Goal: Information Seeking & Learning: Find specific fact

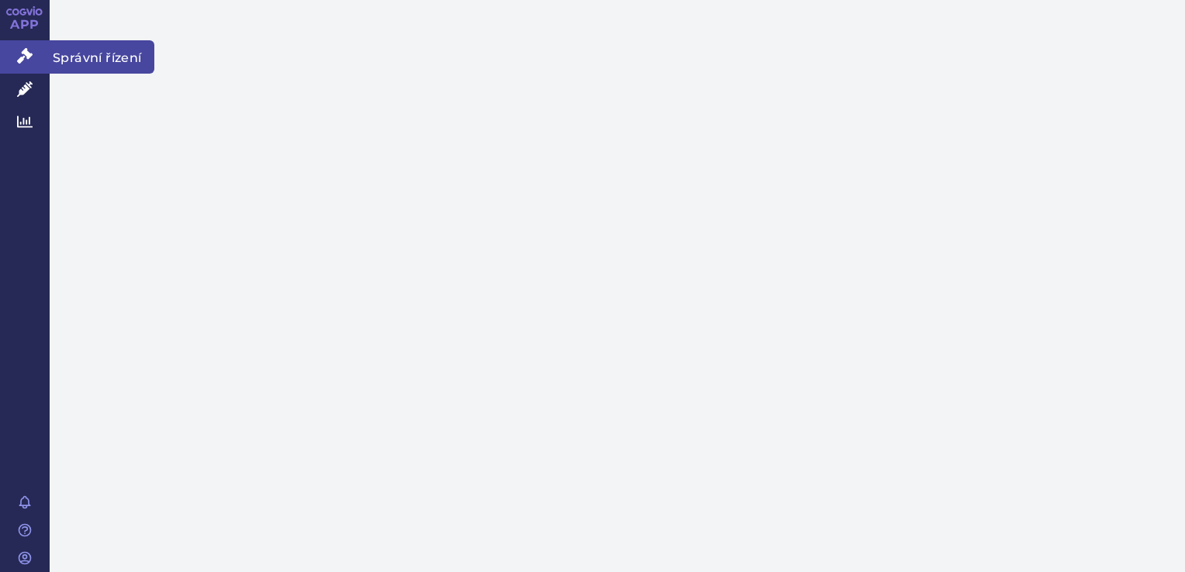
click at [28, 59] on icon at bounding box center [25, 56] width 16 height 16
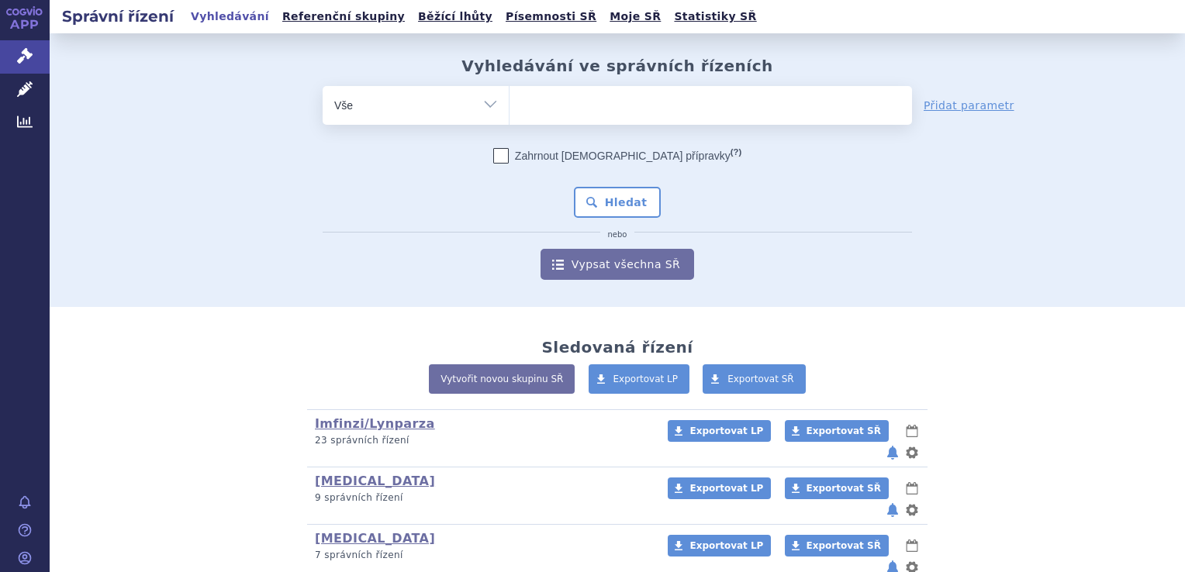
click at [604, 97] on ul at bounding box center [710, 102] width 402 height 33
click at [509, 97] on select at bounding box center [509, 104] width 1 height 39
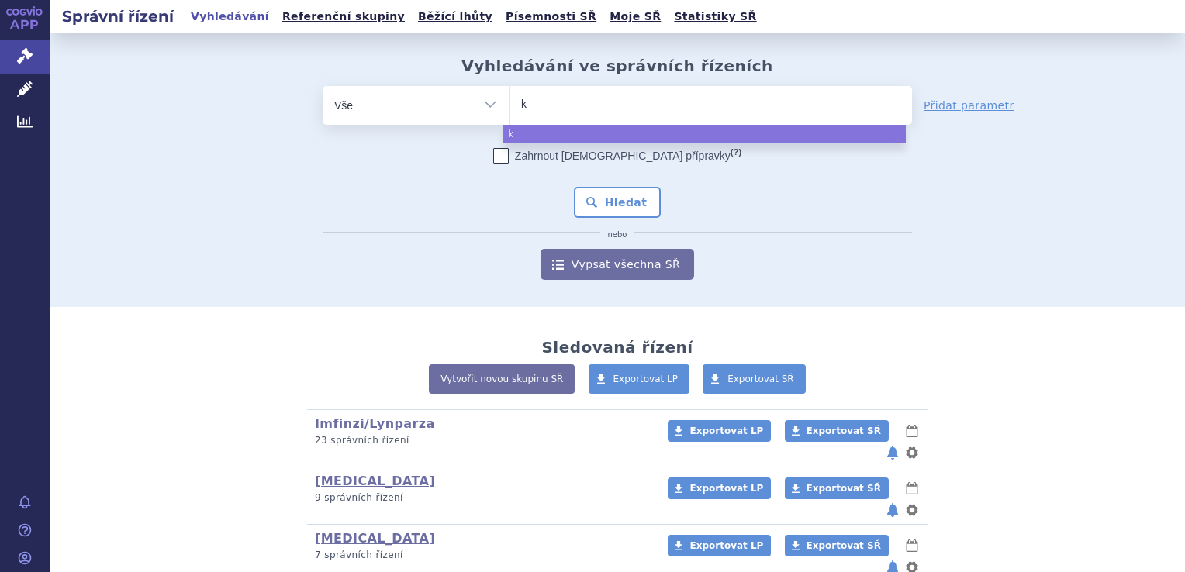
type input "ke"
type input "key"
type input "keyt"
type input "keytr"
type input "keytru"
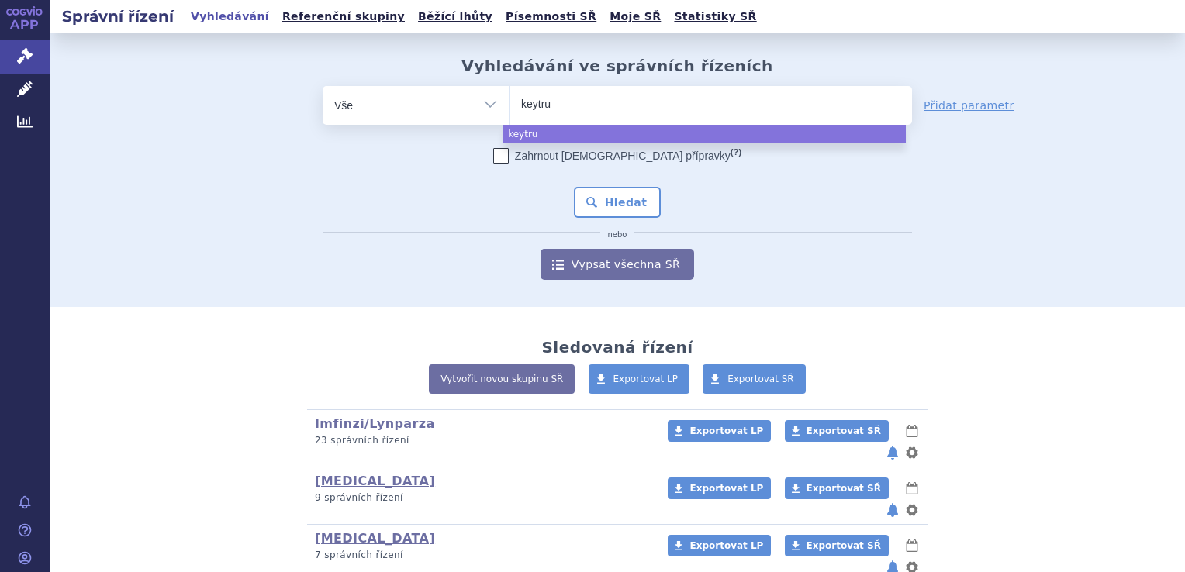
type input "keytrud"
type input "[MEDICAL_DATA]"
select select "[MEDICAL_DATA]"
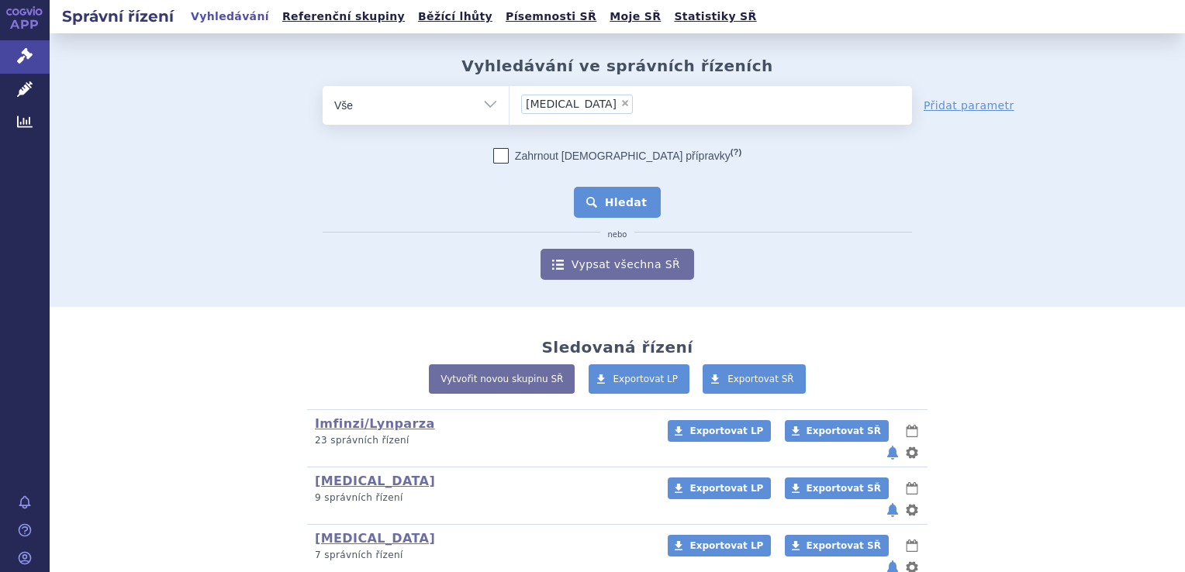
click at [589, 209] on button "Hledat" at bounding box center [618, 202] width 88 height 31
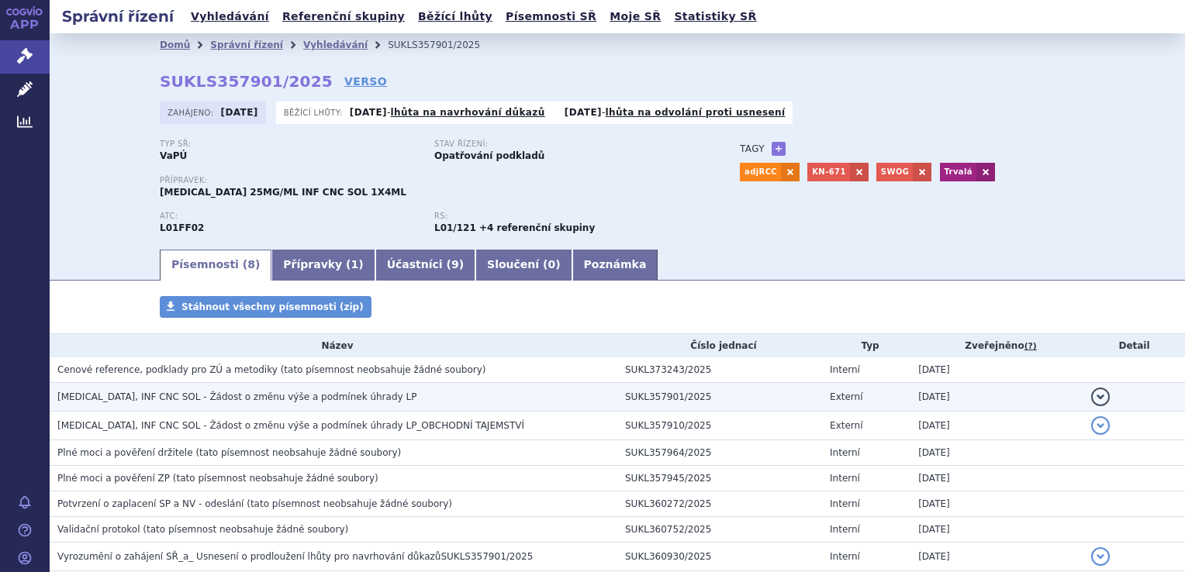
click at [499, 398] on h3 "KEYTRUDA, INF CNC SOL - Žádost o změnu výše a podmínek úhrady LP" at bounding box center [337, 397] width 560 height 16
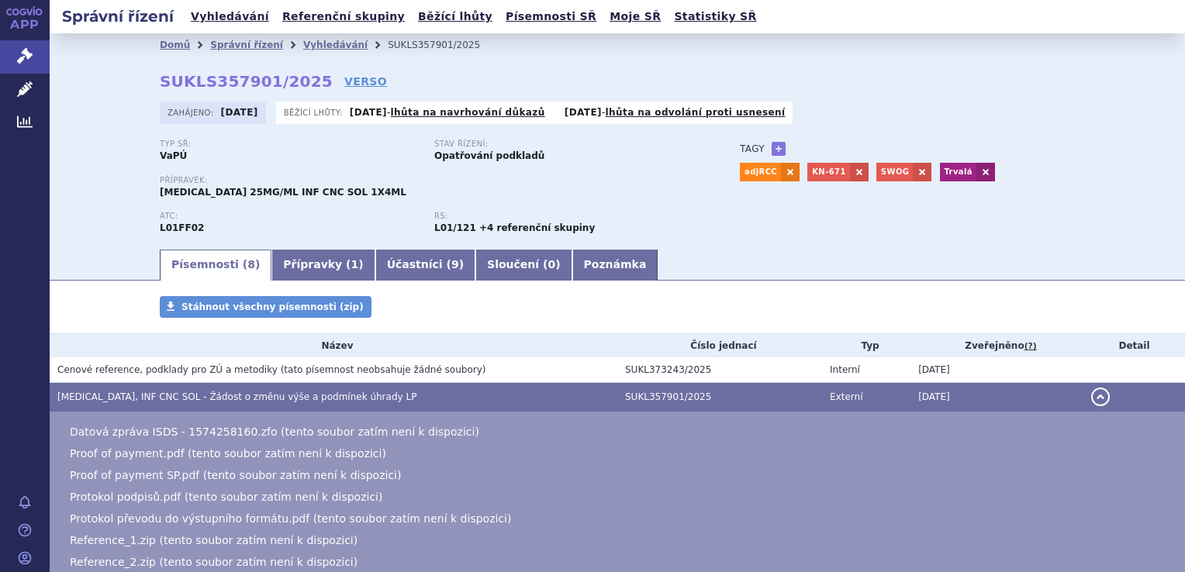
click at [510, 371] on h3 "Cenové reference, podklady pro ZÚ a metodiky (tato písemnost neobsahuje žádné s…" at bounding box center [337, 370] width 560 height 16
click at [471, 367] on h3 "Cenové reference, podklady pro ZÚ a metodiky (tato písemnost neobsahuje žádné s…" at bounding box center [337, 370] width 560 height 16
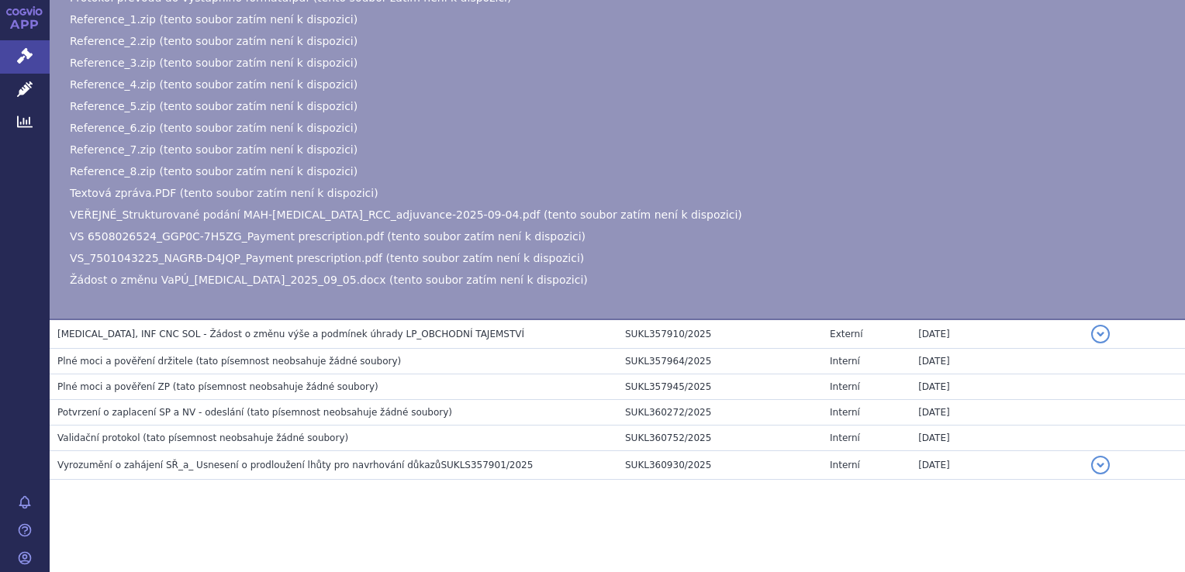
scroll to position [520, 0]
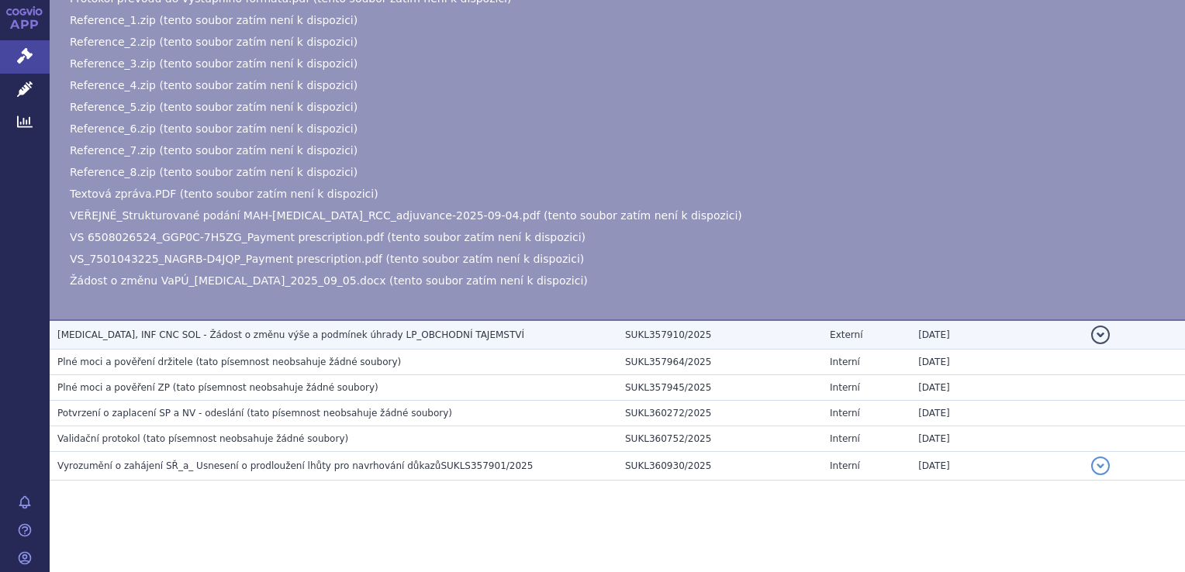
click at [484, 338] on h3 "KEYTRUDA, INF CNC SOL - Žádost o změnu výše a podmínek úhrady LP_OBCHODNÍ TAJEM…" at bounding box center [337, 335] width 560 height 16
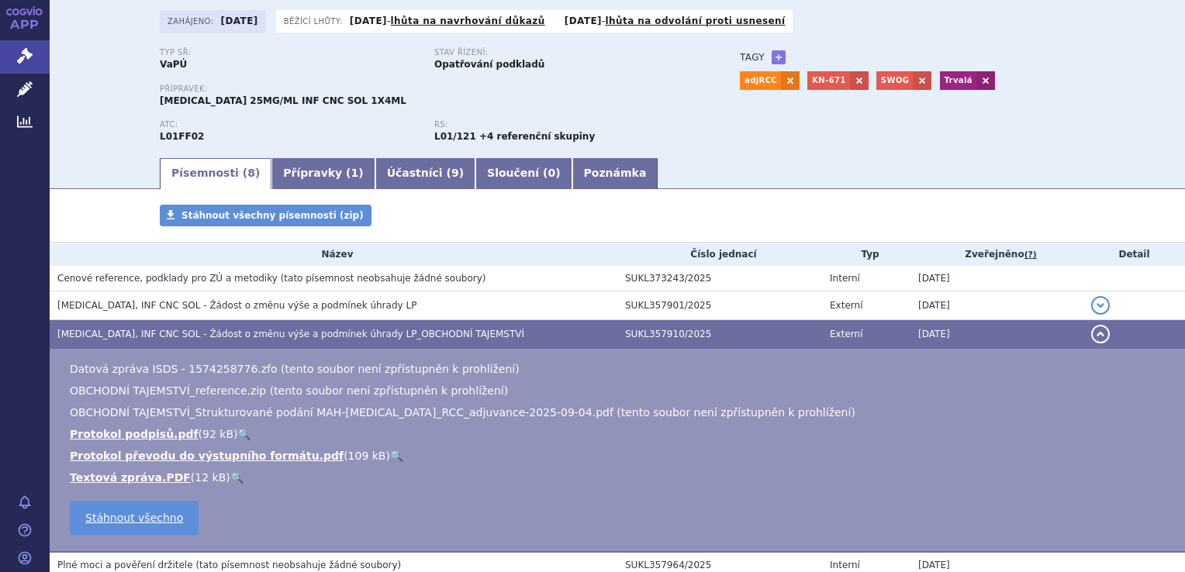
click at [503, 278] on h3 "Cenové reference, podklady pro ZÚ a metodiky (tato písemnost neobsahuje žádné s…" at bounding box center [337, 279] width 560 height 16
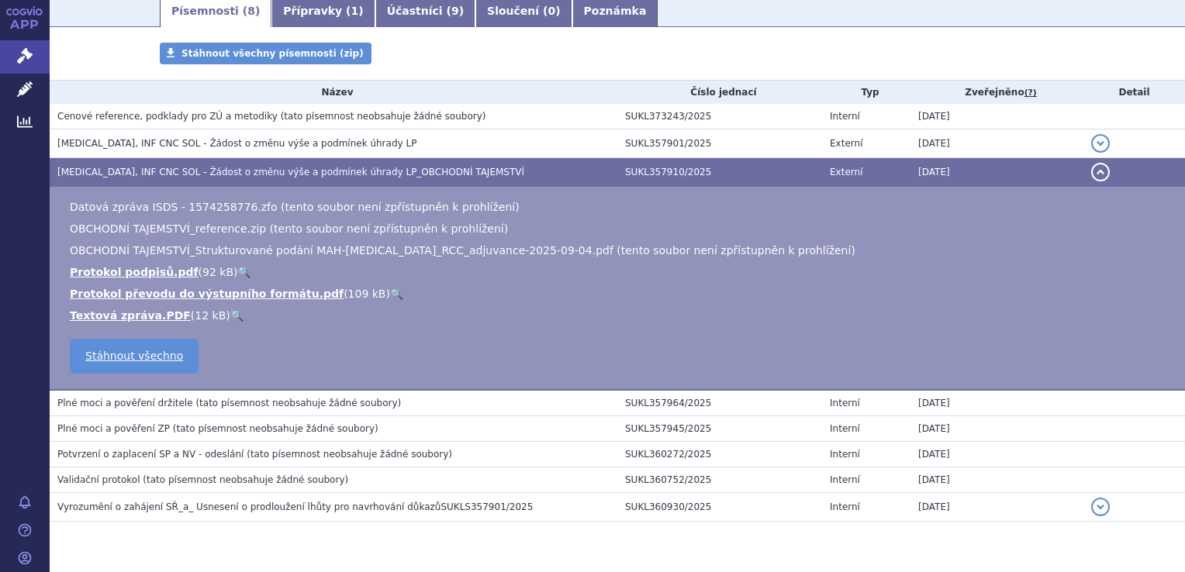
scroll to position [256, 0]
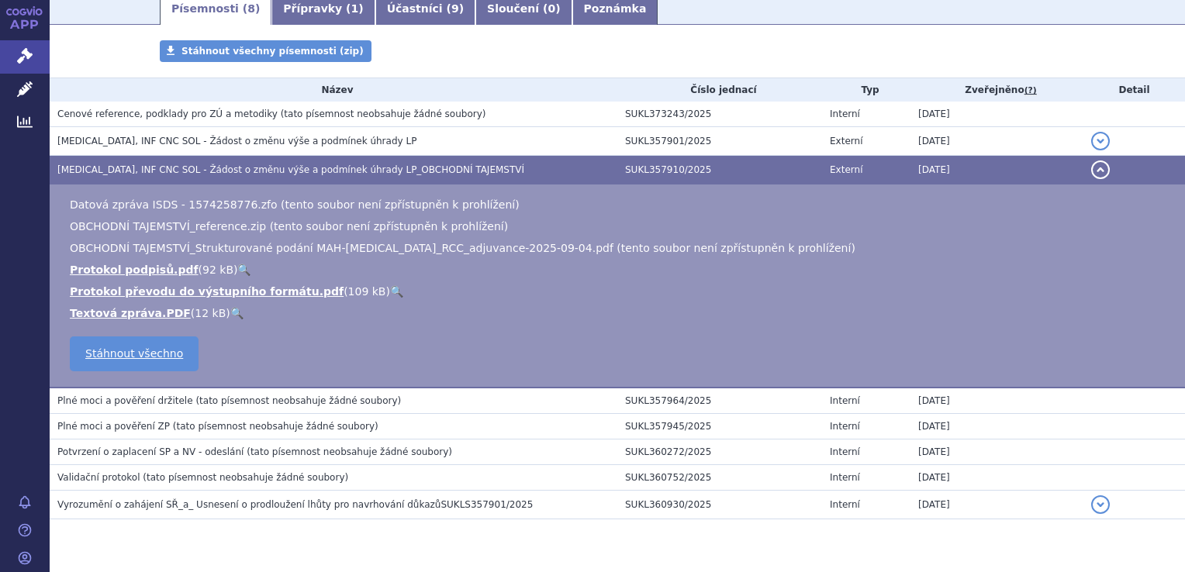
click at [492, 167] on h3 "KEYTRUDA, INF CNC SOL - Žádost o změnu výše a podmínek úhrady LP_OBCHODNÍ TAJEM…" at bounding box center [337, 170] width 560 height 16
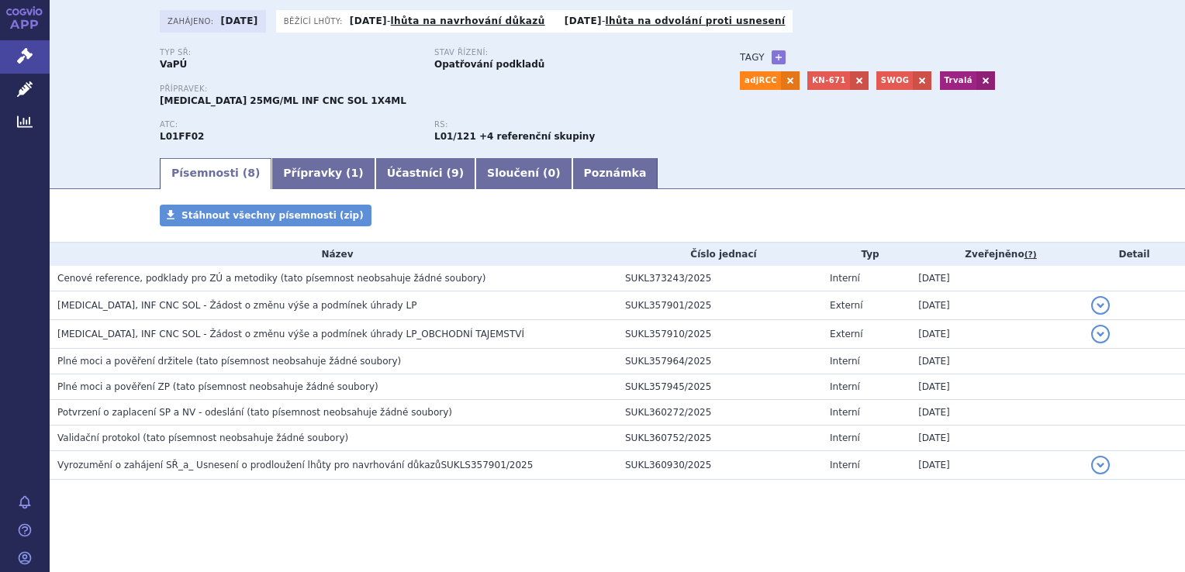
scroll to position [0, 0]
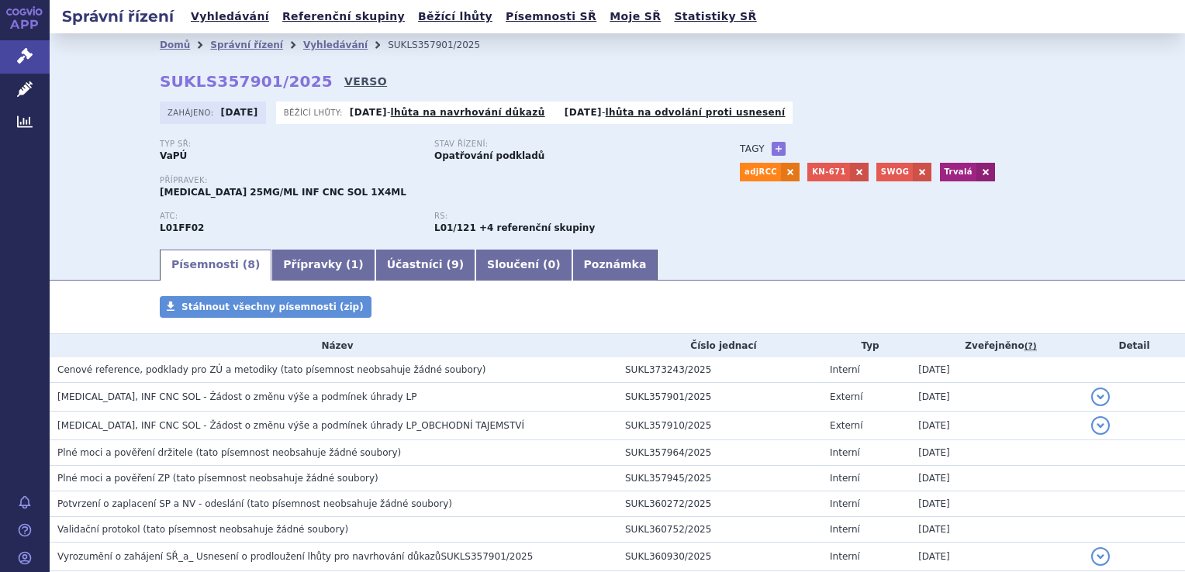
click at [344, 80] on link "VERSO" at bounding box center [365, 82] width 43 height 16
click at [359, 367] on span "(tato písemnost neobsahuje žádné soubory)" at bounding box center [383, 369] width 205 height 11
click at [381, 375] on span "(tato písemnost neobsahuje žádné soubory)" at bounding box center [383, 369] width 205 height 11
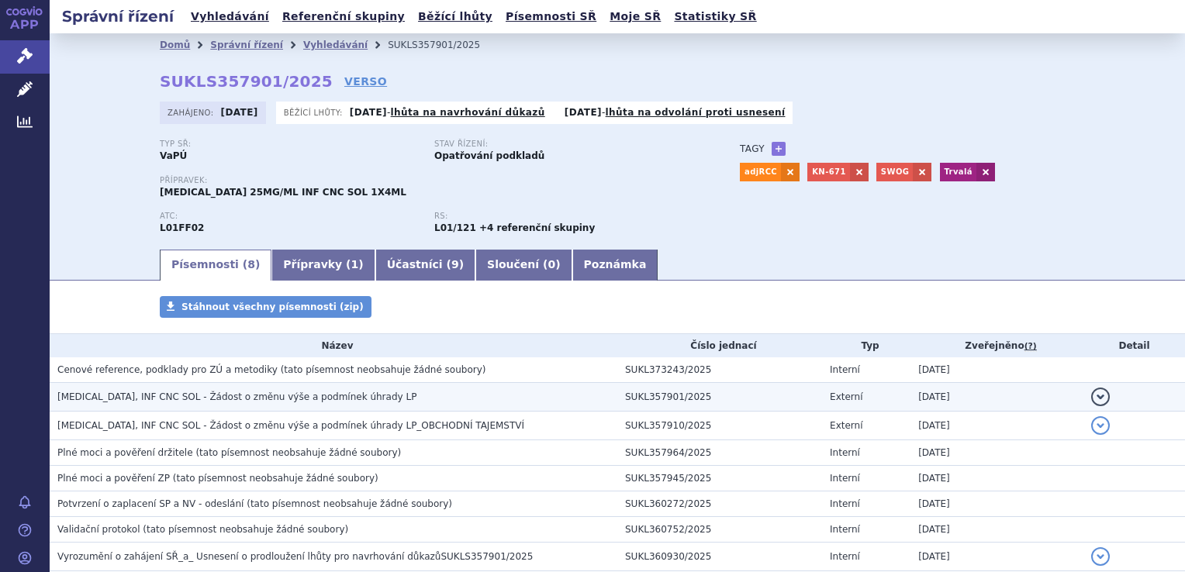
click at [558, 385] on td "KEYTRUDA, INF CNC SOL - Žádost o změnu výše a podmínek úhrady LP" at bounding box center [334, 397] width 568 height 29
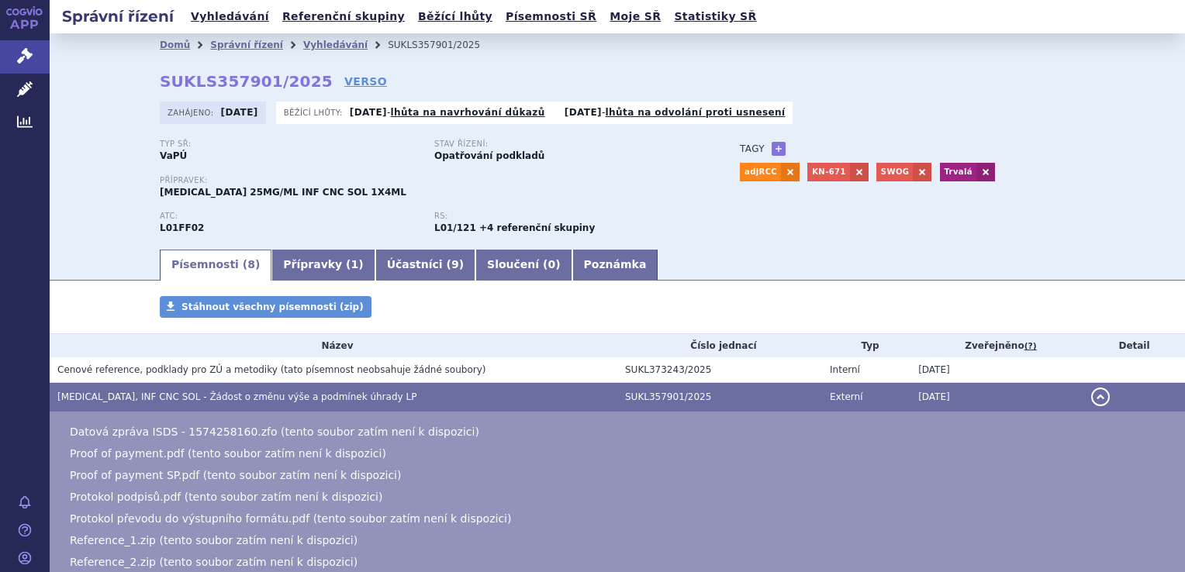
click at [559, 360] on td "Cenové reference, podklady pro ZÚ a metodiky (tato písemnost neobsahuje žádné s…" at bounding box center [334, 370] width 568 height 26
